Goal: Task Accomplishment & Management: Use online tool/utility

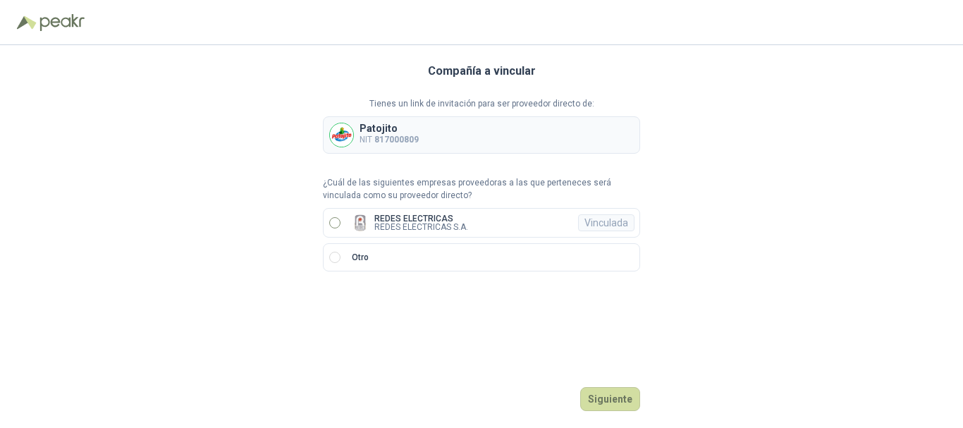
click at [337, 214] on label "REDES ELECTRICAS REDES ELECTRICAS S.A. Vinculada" at bounding box center [481, 223] width 317 height 30
click at [630, 392] on button "Ingresar" at bounding box center [613, 399] width 56 height 24
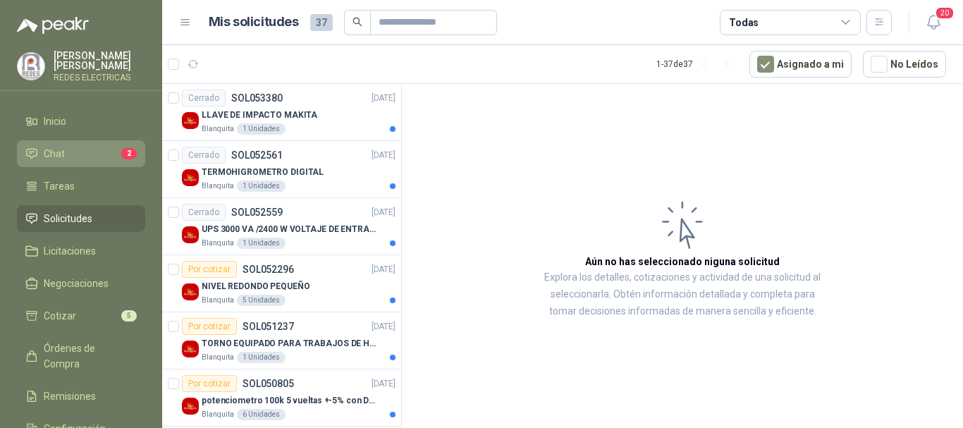
click at [90, 145] on link "Chat 2" at bounding box center [81, 153] width 128 height 27
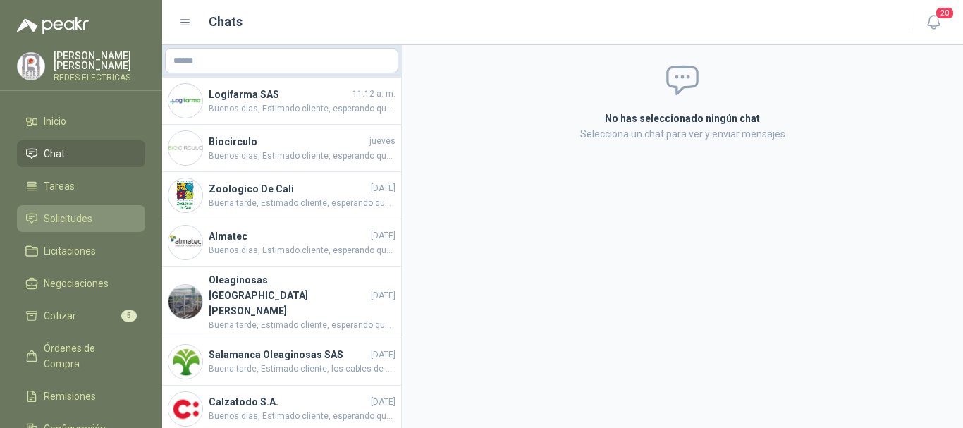
click at [73, 217] on span "Solicitudes" at bounding box center [68, 219] width 49 height 16
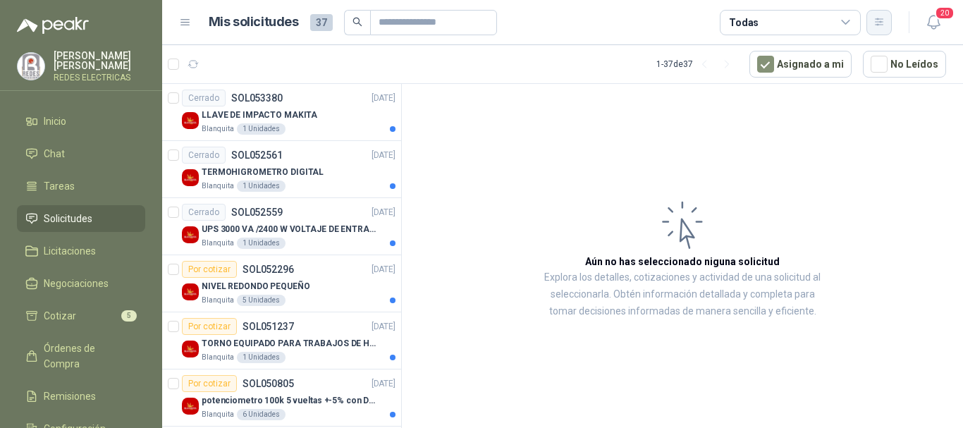
click at [881, 21] on icon "button" at bounding box center [879, 21] width 8 height 7
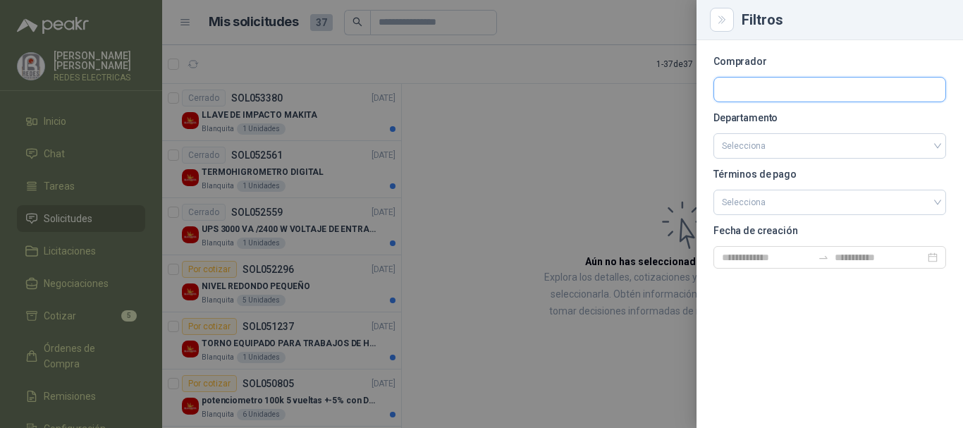
click at [778, 99] on input "text" at bounding box center [829, 90] width 231 height 24
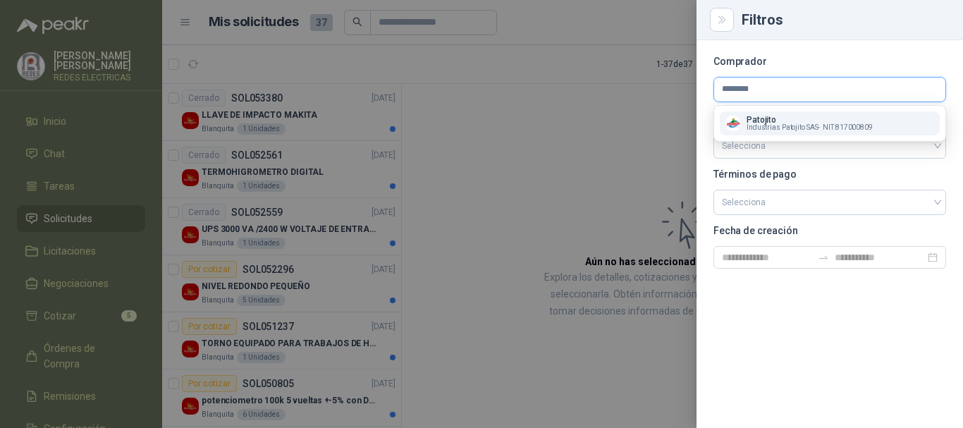
type input "********"
click at [779, 133] on button "Patojito Industrias Patojito SAS - NIT : 817000809" at bounding box center [830, 123] width 220 height 24
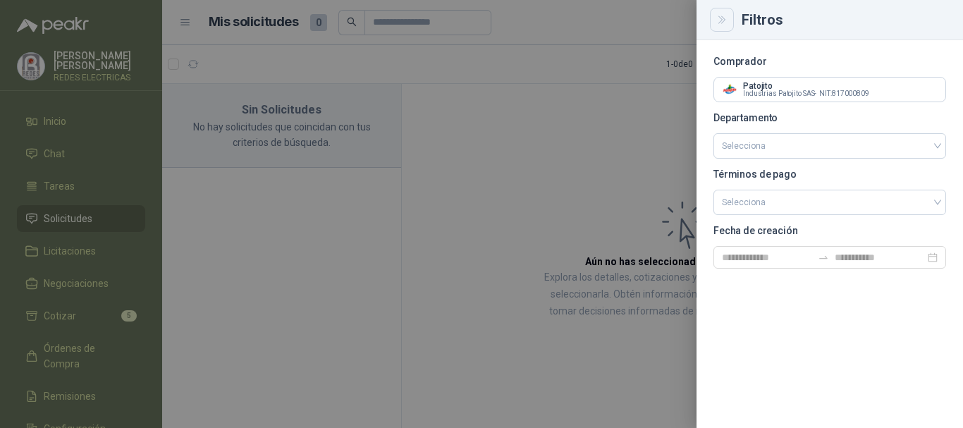
click at [724, 20] on icon "Close" at bounding box center [723, 20] width 12 height 12
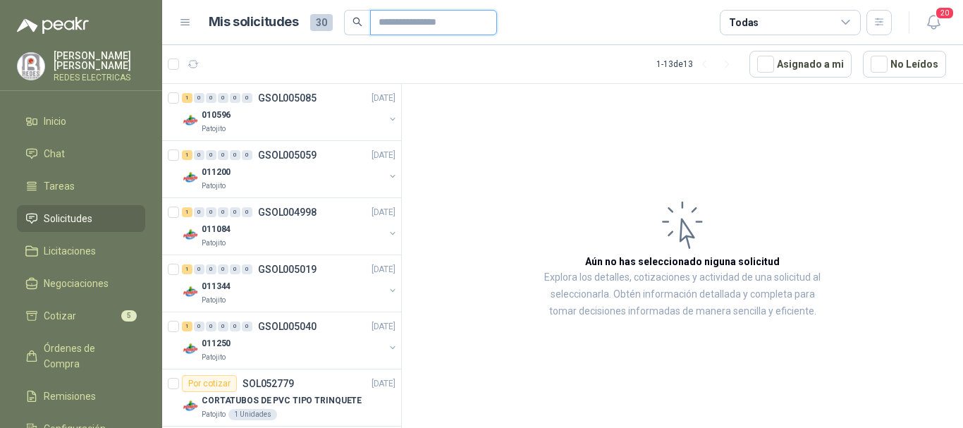
click at [412, 13] on input "text" at bounding box center [428, 23] width 99 height 24
type input "****"
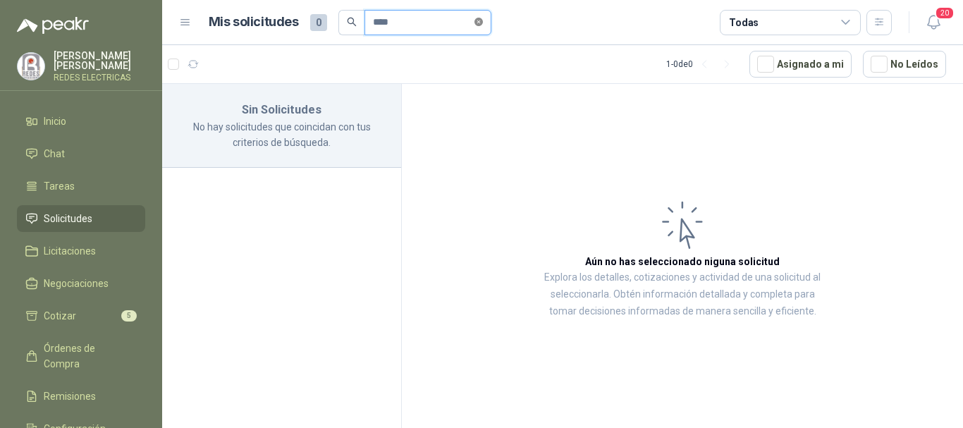
click at [483, 20] on icon "close-circle" at bounding box center [479, 22] width 8 height 8
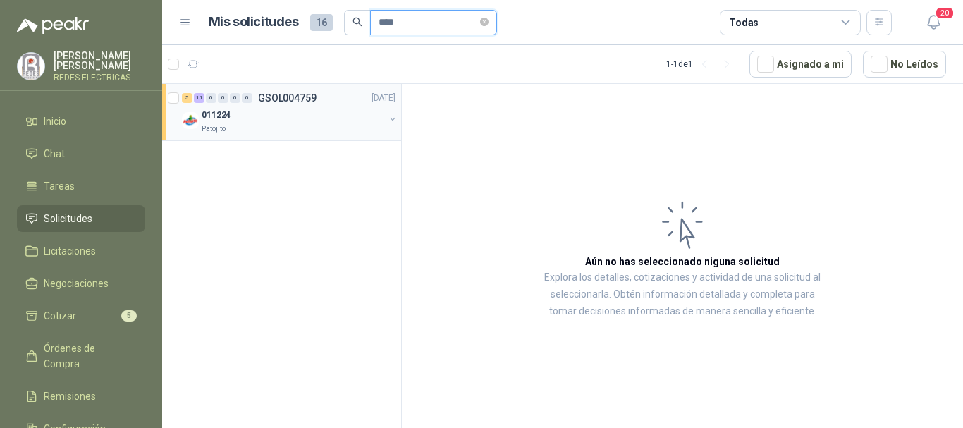
type input "****"
click at [263, 113] on div "011224" at bounding box center [293, 114] width 183 height 17
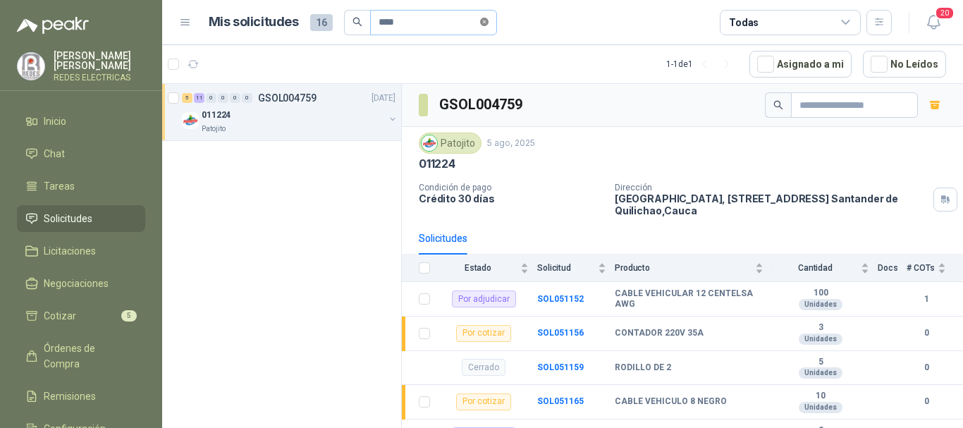
click at [489, 18] on icon "close-circle" at bounding box center [484, 22] width 8 height 8
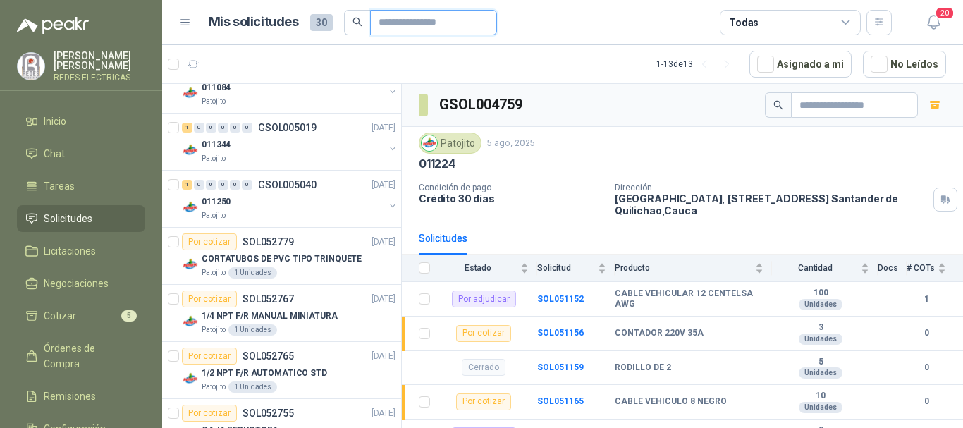
scroll to position [413, 0]
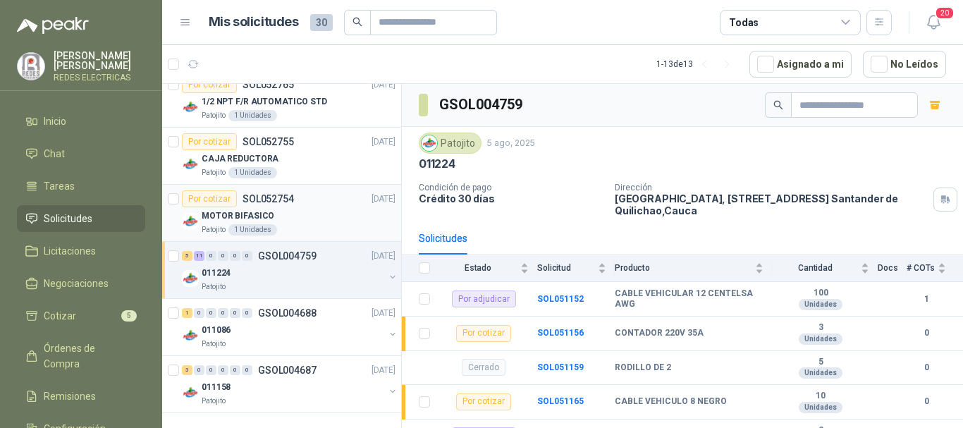
click at [292, 208] on div "MOTOR BIFASICO" at bounding box center [299, 215] width 194 height 17
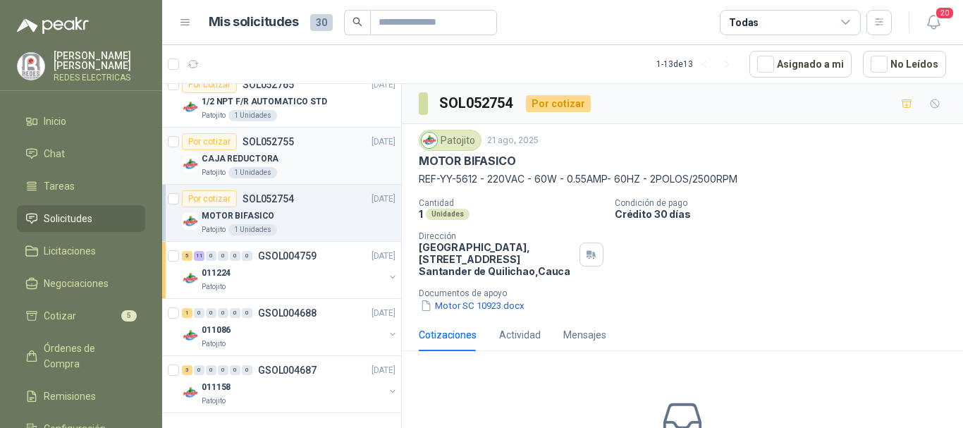
click at [290, 151] on div "CAJA REDUCTORA" at bounding box center [299, 158] width 194 height 17
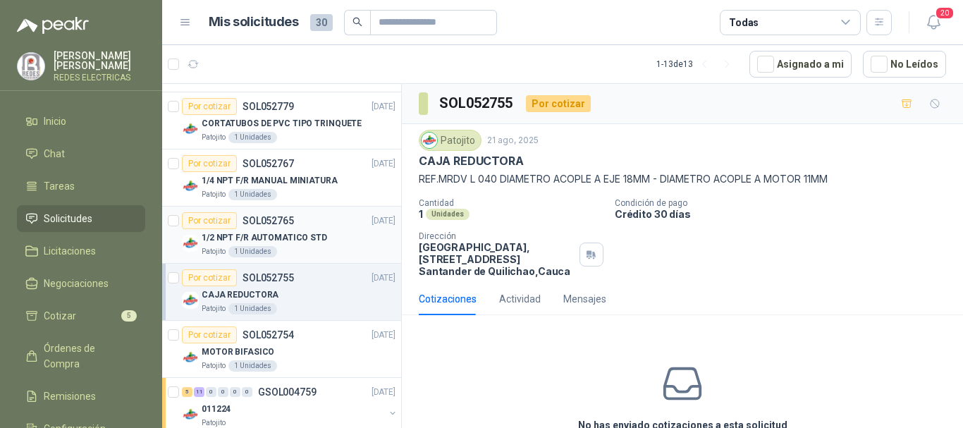
scroll to position [272, 0]
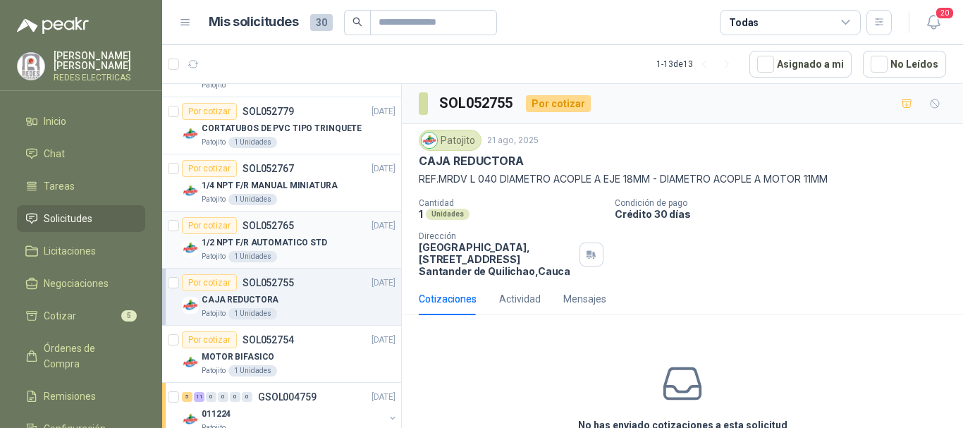
click at [280, 252] on div "Patojito 1 Unidades" at bounding box center [299, 256] width 194 height 11
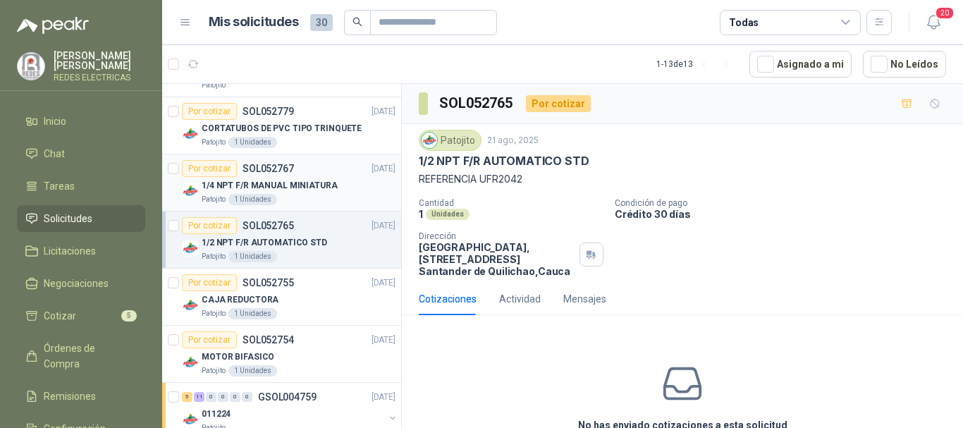
click at [292, 176] on div "Por cotizar SOL052767" at bounding box center [238, 168] width 112 height 17
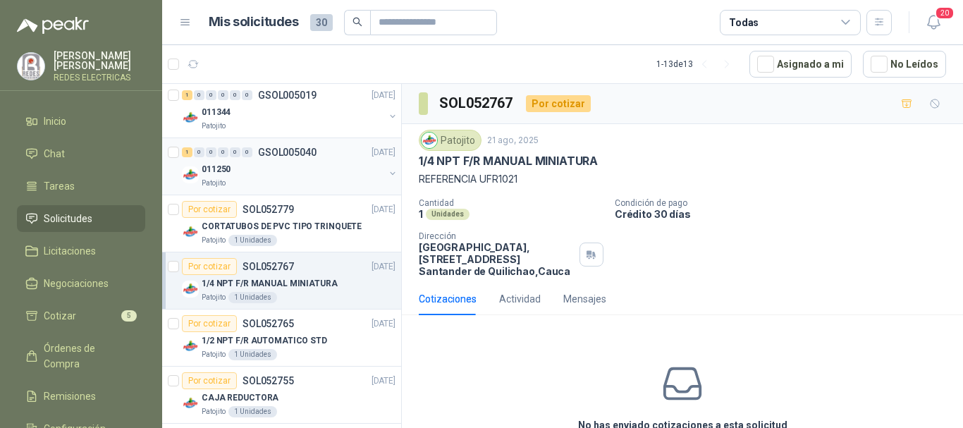
scroll to position [61, 0]
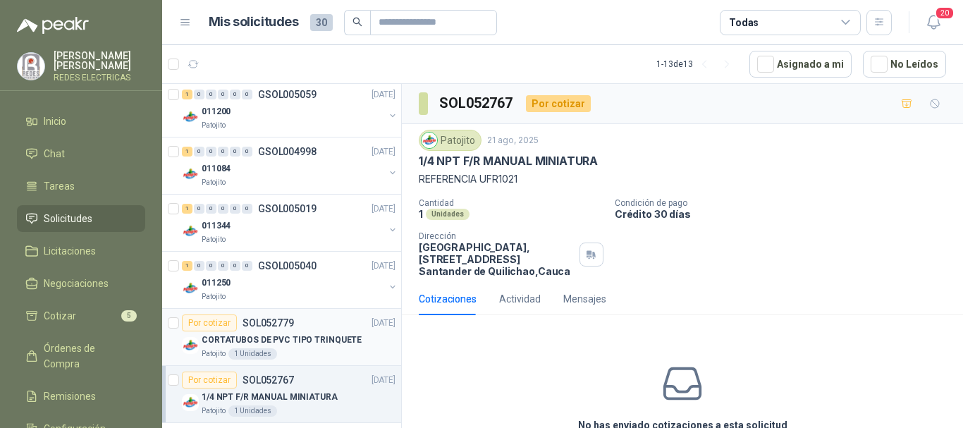
click at [301, 334] on p "CORTATUBOS DE PVC TIPO TRINQUETE" at bounding box center [282, 340] width 160 height 13
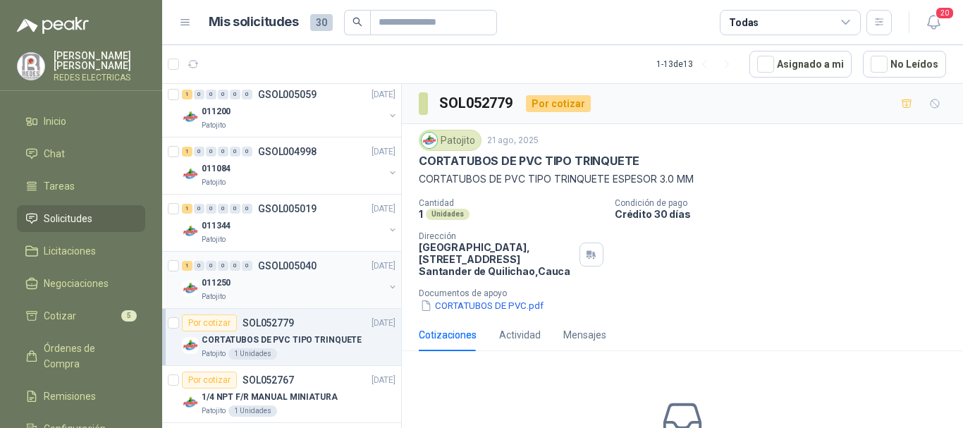
click at [305, 279] on div "011250" at bounding box center [293, 282] width 183 height 17
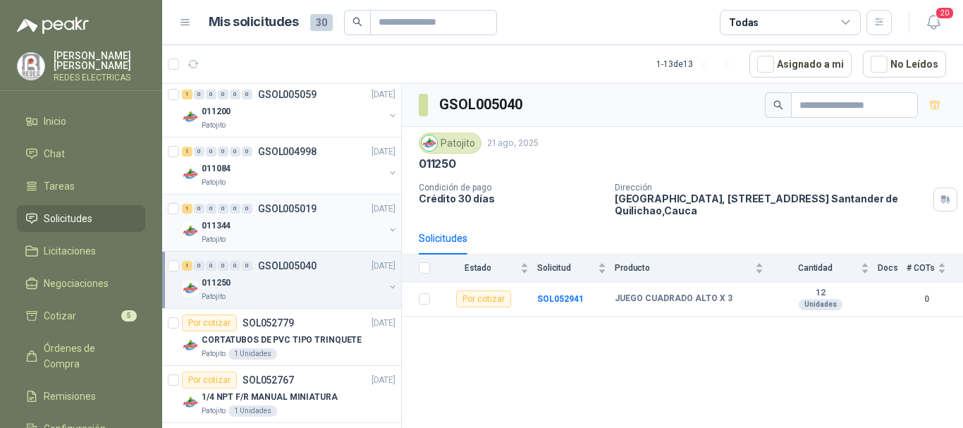
click at [310, 206] on p "GSOL005019" at bounding box center [287, 209] width 59 height 10
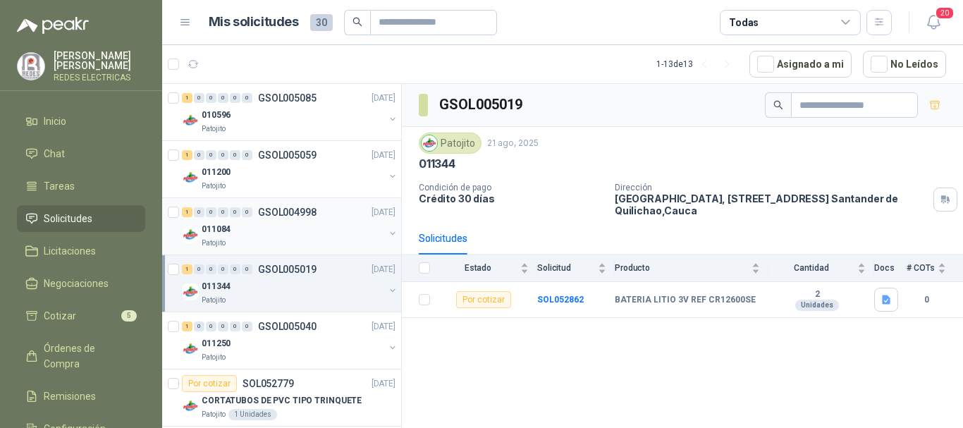
click at [281, 223] on div "011084" at bounding box center [293, 229] width 183 height 17
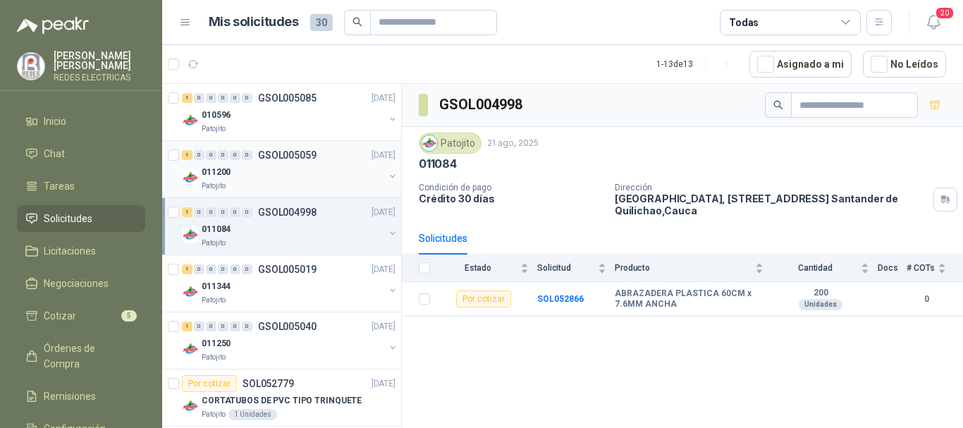
click at [279, 169] on div "011200" at bounding box center [293, 172] width 183 height 17
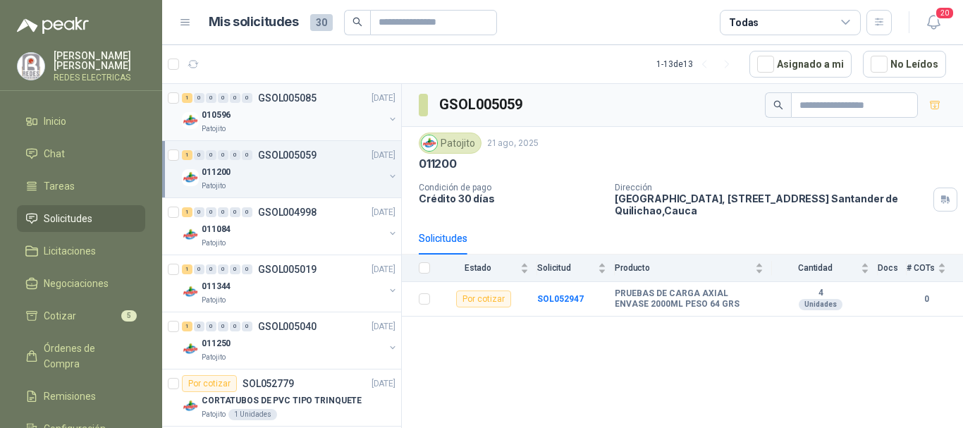
click at [287, 116] on div "010596" at bounding box center [293, 114] width 183 height 17
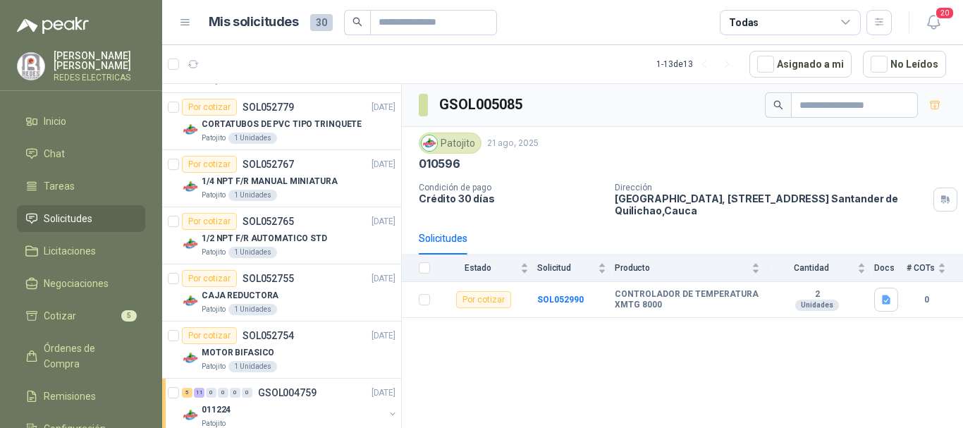
scroll to position [413, 0]
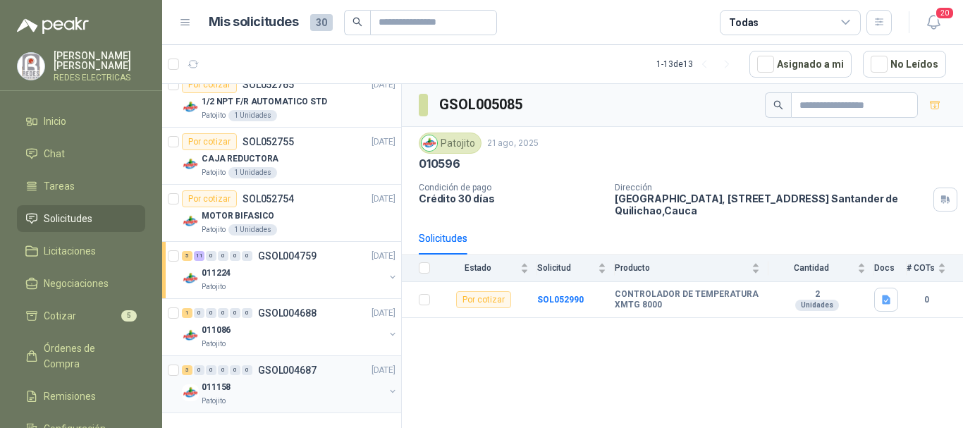
click at [322, 382] on div "011158" at bounding box center [293, 387] width 183 height 17
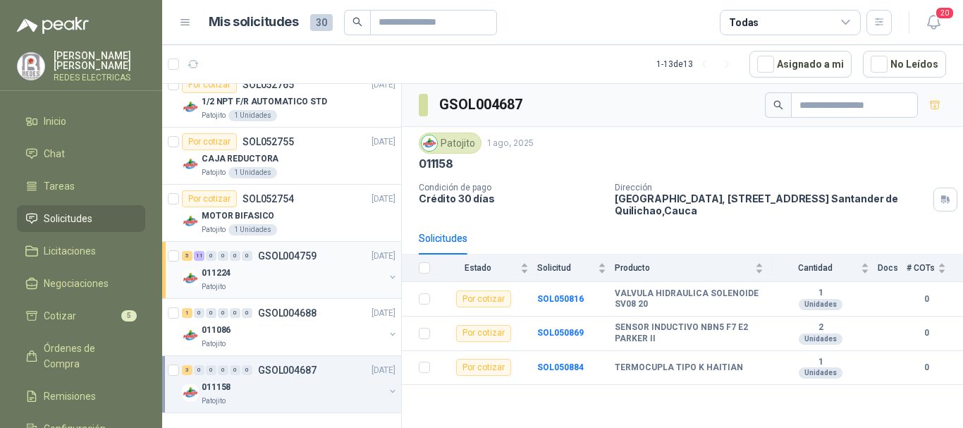
click at [303, 269] on div "011224" at bounding box center [293, 272] width 183 height 17
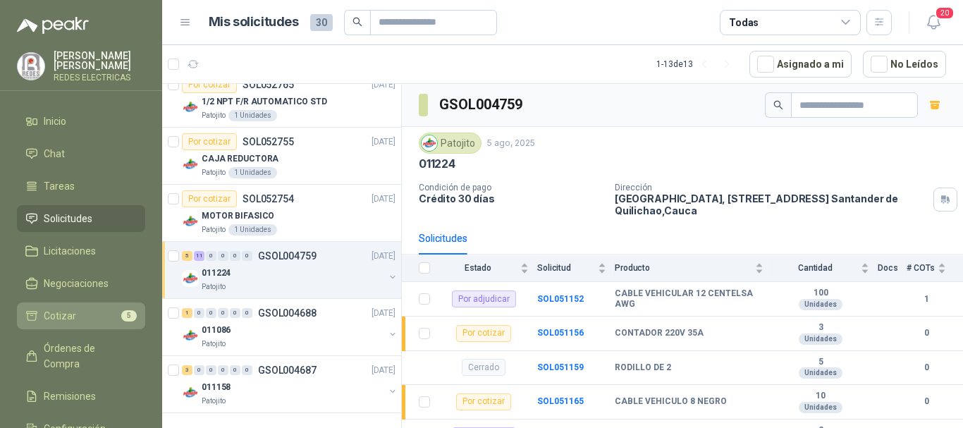
click at [53, 316] on span "Cotizar" at bounding box center [60, 316] width 32 height 16
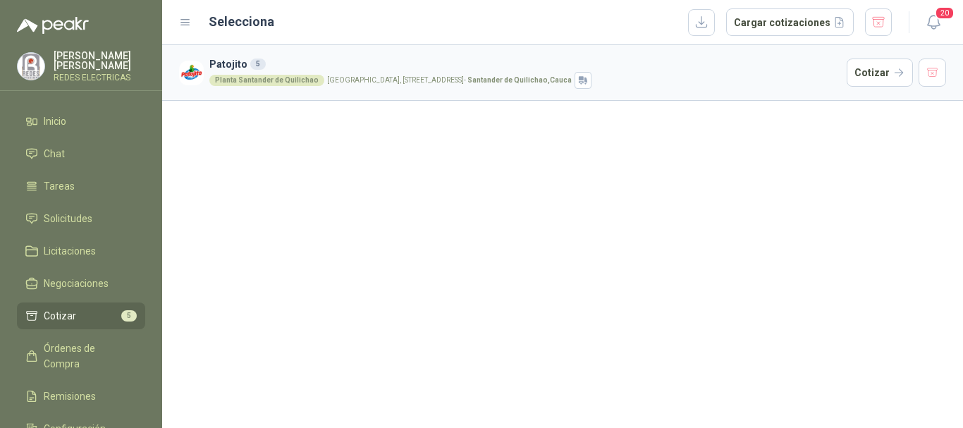
click at [292, 74] on div "Planta [GEOGRAPHIC_DATA], [STREET_ADDRESS]" at bounding box center [525, 80] width 632 height 17
click at [894, 71] on button "Cotizar" at bounding box center [880, 73] width 66 height 28
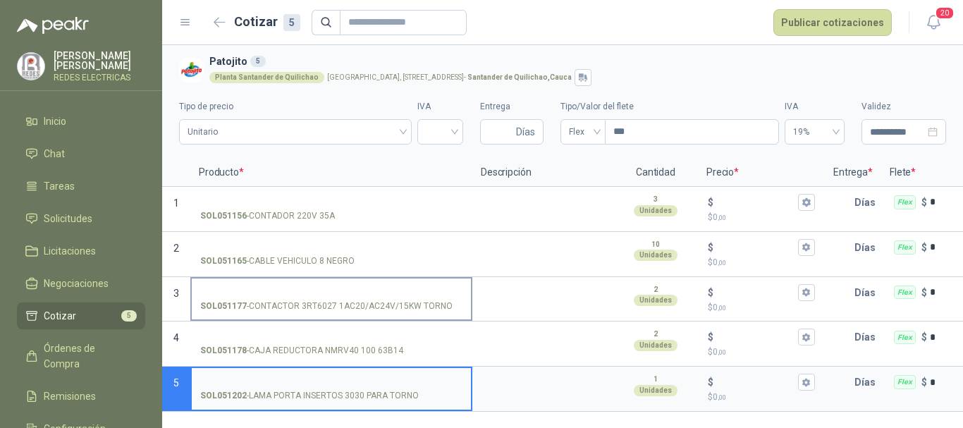
click at [454, 301] on div "SOL051177 - CONTACTOR 3RT6027 1AC20/AC24V/15KW TORNO" at bounding box center [331, 306] width 262 height 13
click at [454, 298] on input "SOL051177 - CONTACTOR 3RT6027 1AC20/AC24V/15KW TORNO" at bounding box center [331, 293] width 262 height 11
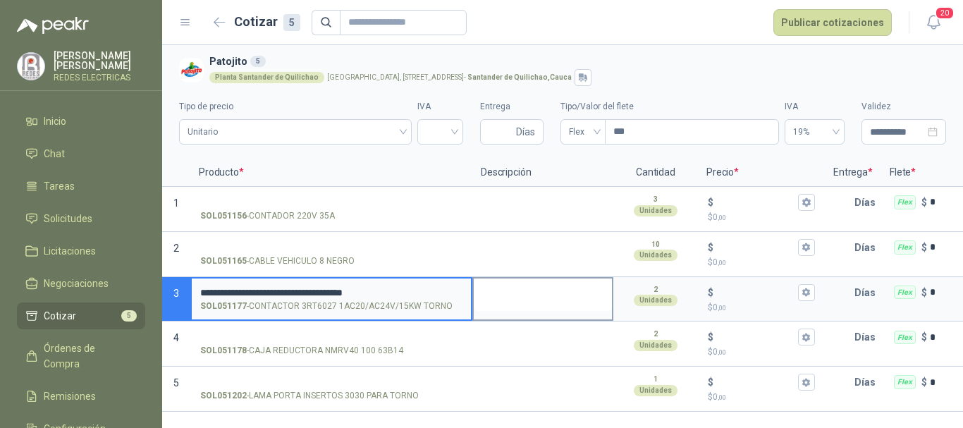
click at [547, 310] on textarea at bounding box center [543, 295] width 138 height 32
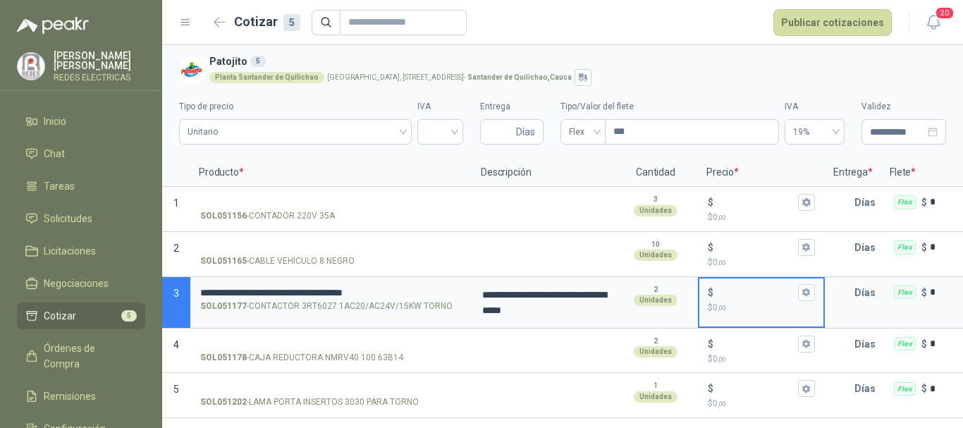
click at [750, 291] on input "$ $ 0 ,00" at bounding box center [756, 292] width 79 height 11
click at [256, 135] on span "Unitario" at bounding box center [296, 131] width 216 height 21
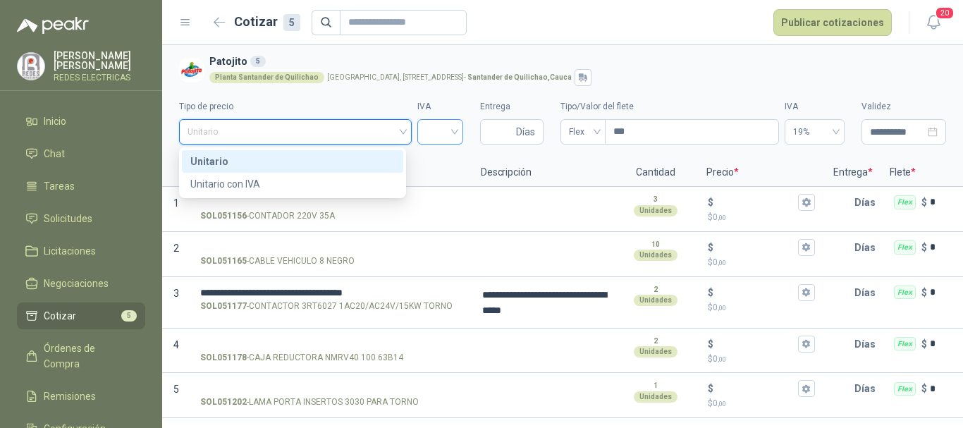
click at [440, 135] on input "search" at bounding box center [440, 130] width 29 height 21
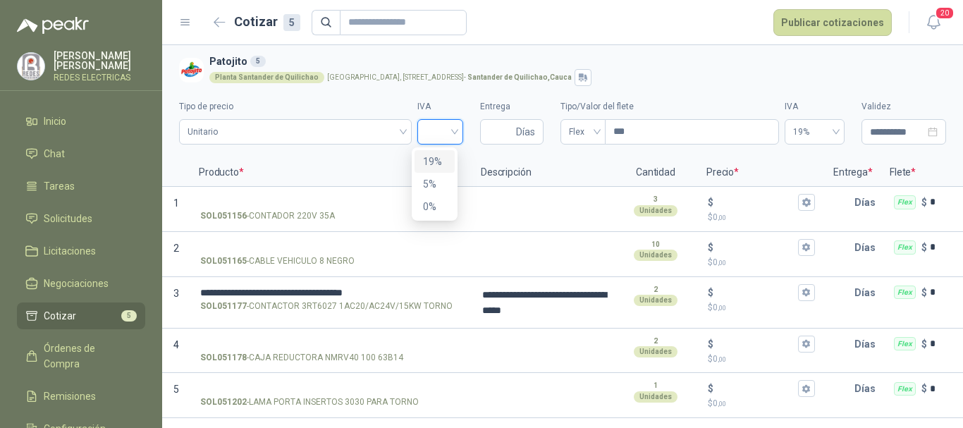
click at [432, 160] on div "19%" at bounding box center [434, 162] width 23 height 16
click at [502, 127] on input "Entrega" at bounding box center [501, 132] width 25 height 24
type input "*"
type input "**"
click at [569, 136] on span "Flex" at bounding box center [583, 131] width 28 height 21
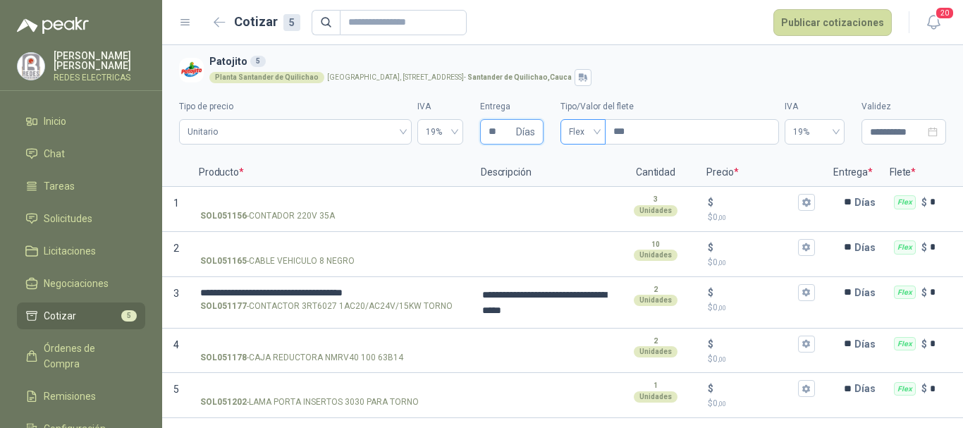
type input "**"
click at [584, 181] on div "Incluido" at bounding box center [577, 184] width 23 height 16
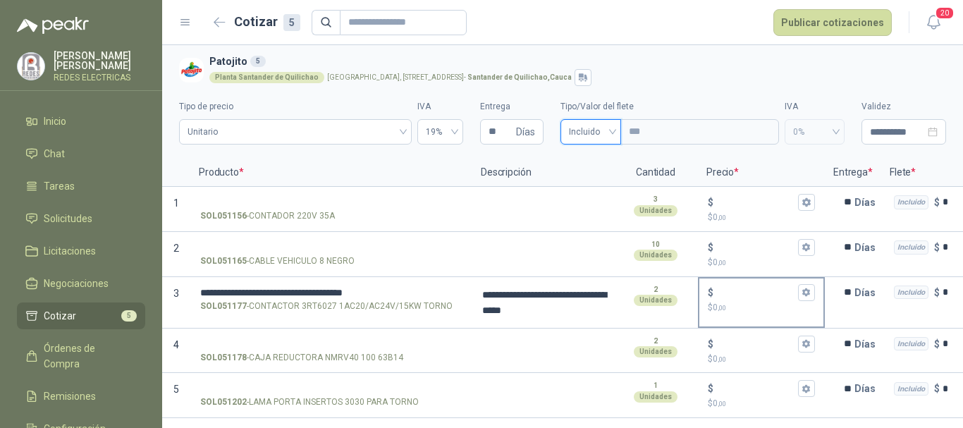
click at [740, 293] on input "$ $ 0 ,00" at bounding box center [756, 292] width 79 height 11
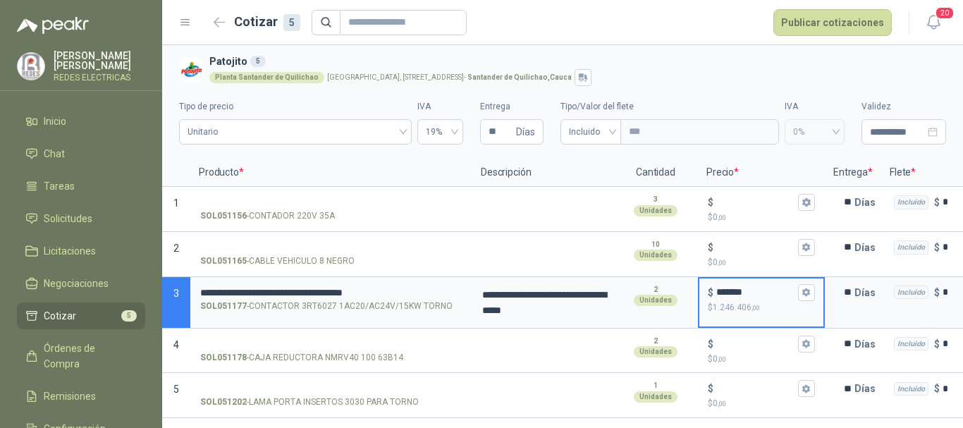
type input "*******"
click at [905, 311] on div "Incluido $ *" at bounding box center [952, 302] width 141 height 51
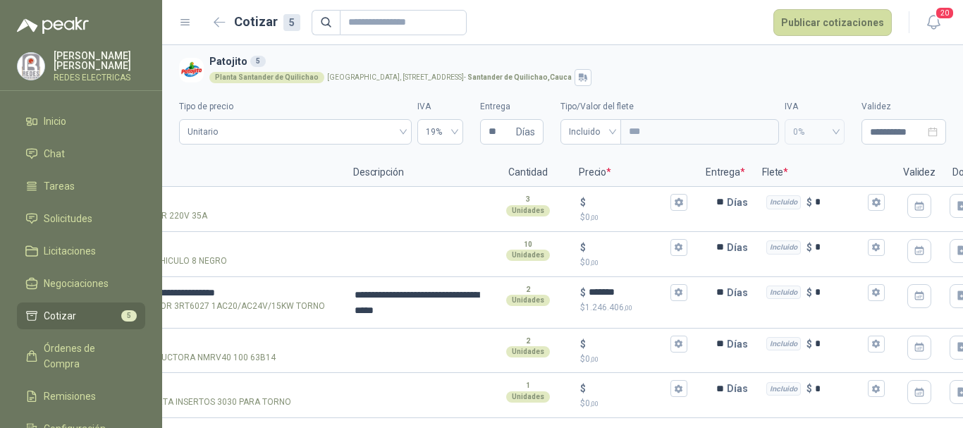
scroll to position [0, 195]
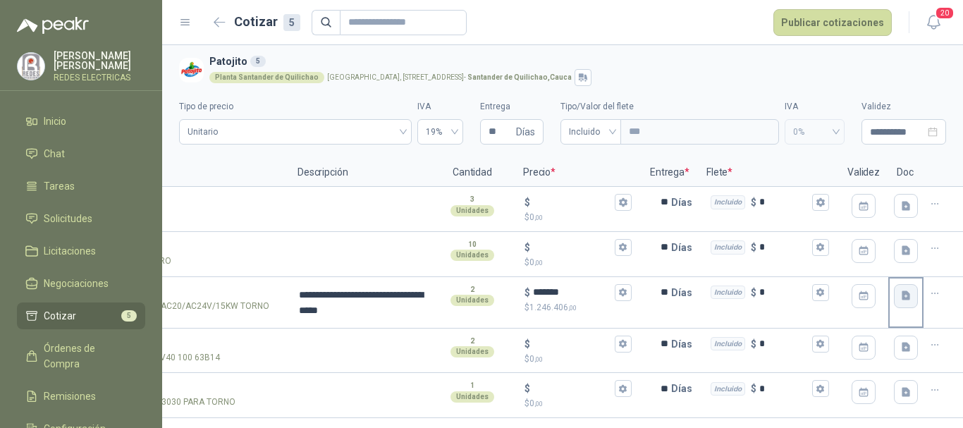
click at [902, 293] on icon "button" at bounding box center [906, 295] width 8 height 9
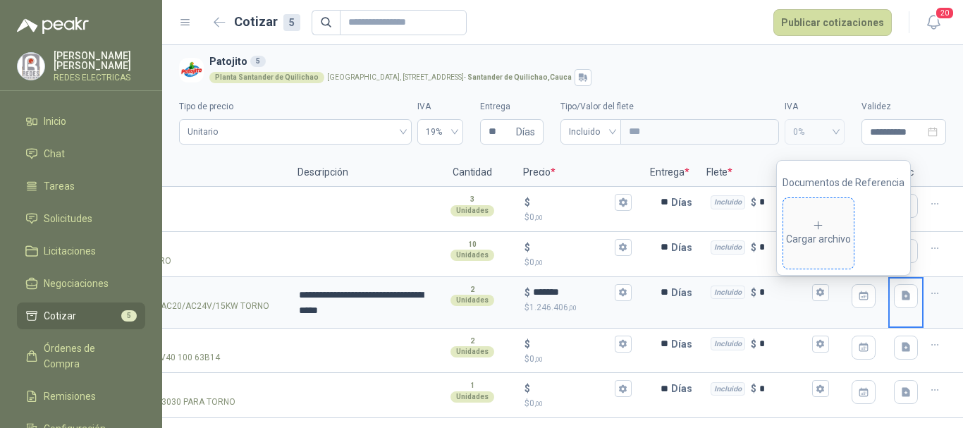
click at [810, 232] on div "Cargar archivo" at bounding box center [818, 233] width 65 height 28
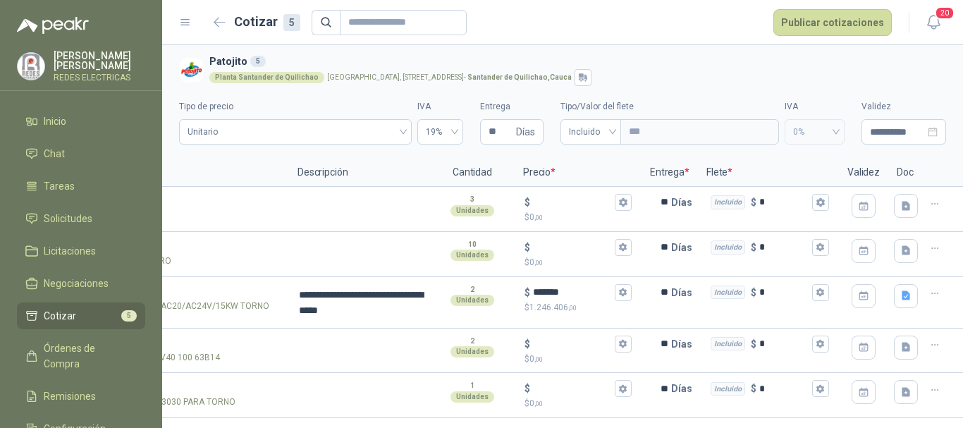
click at [942, 298] on div at bounding box center [943, 302] width 39 height 51
click at [819, 27] on button "Publicar cotizaciones" at bounding box center [833, 22] width 118 height 27
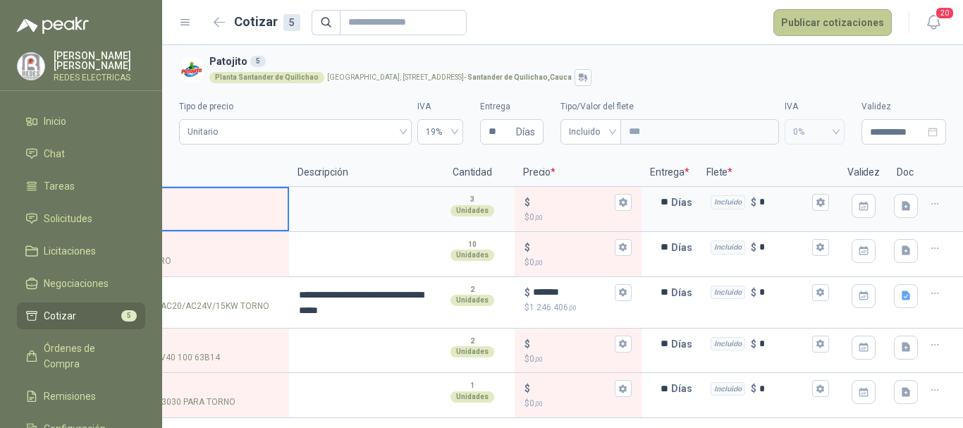
scroll to position [0, 38]
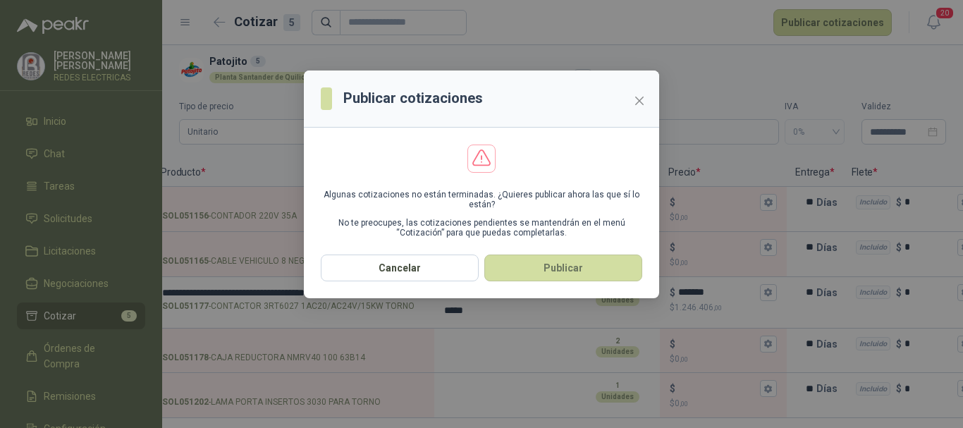
click at [542, 268] on button "Publicar" at bounding box center [563, 268] width 158 height 27
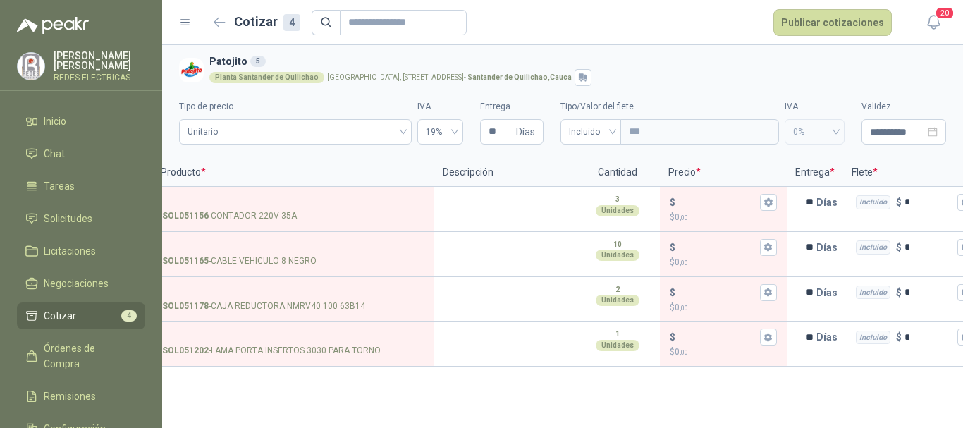
scroll to position [0, 0]
